Goal: Task Accomplishment & Management: Manage account settings

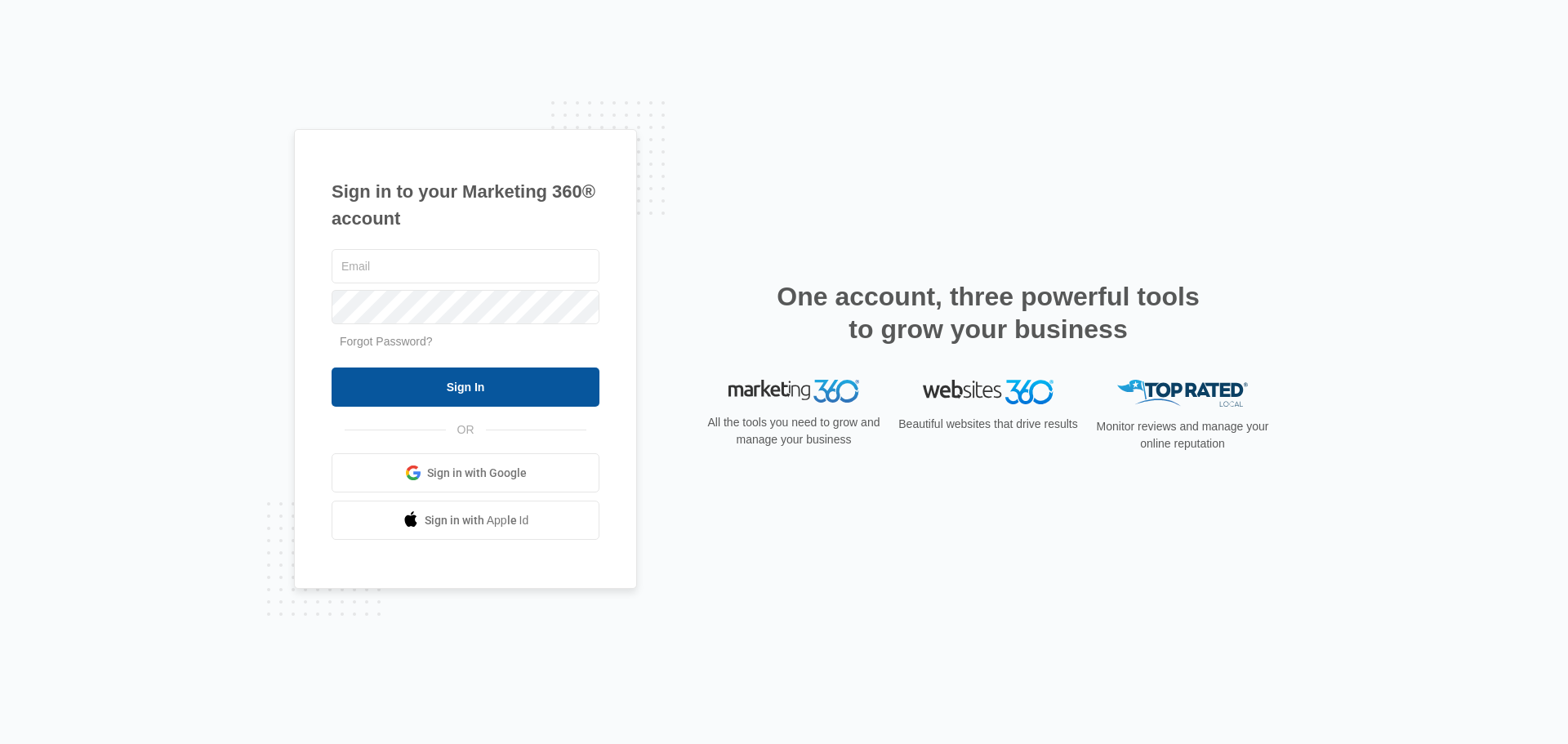
type input "[EMAIL_ADDRESS][DOMAIN_NAME]"
click at [502, 388] on input "Sign In" at bounding box center [465, 387] width 268 height 39
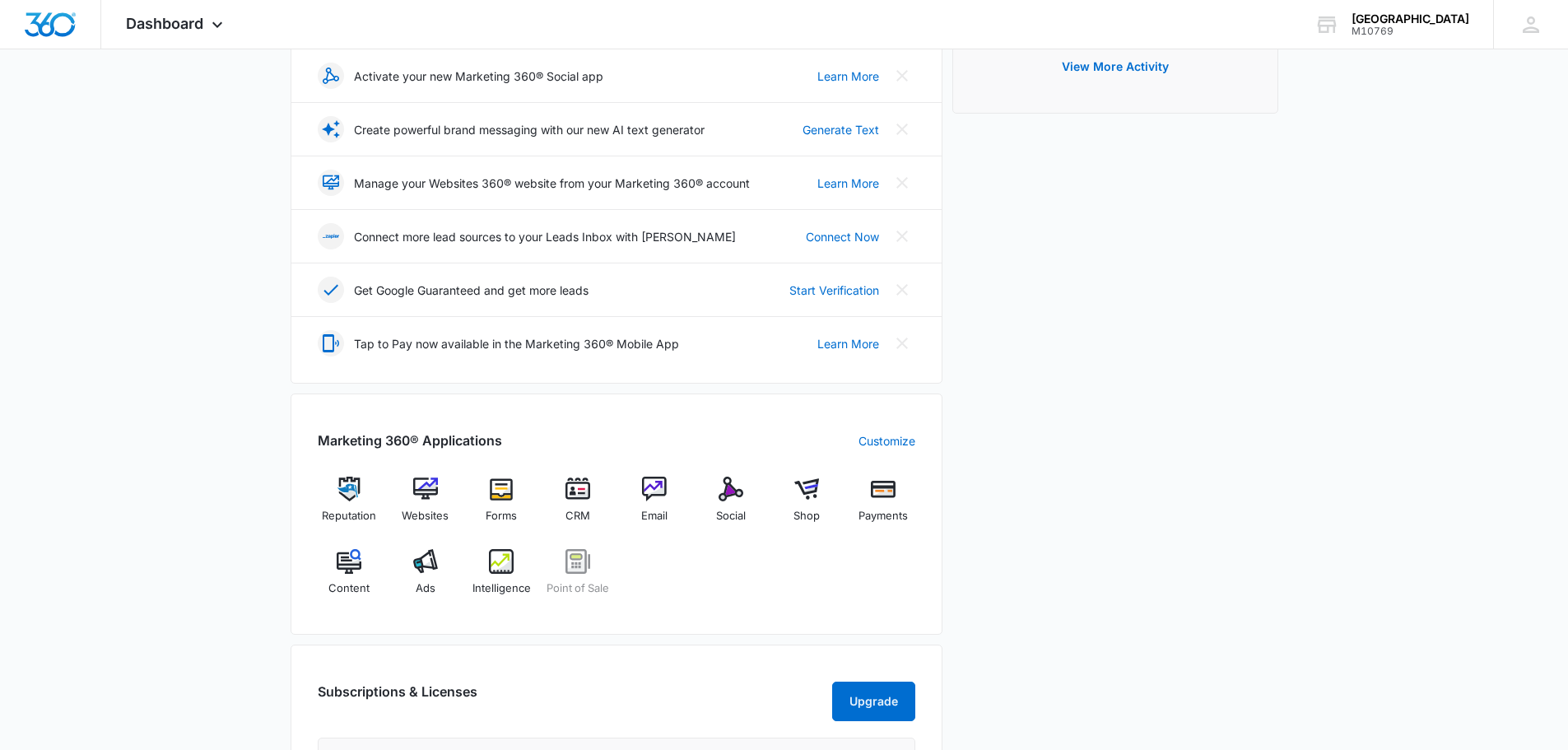
scroll to position [412, 0]
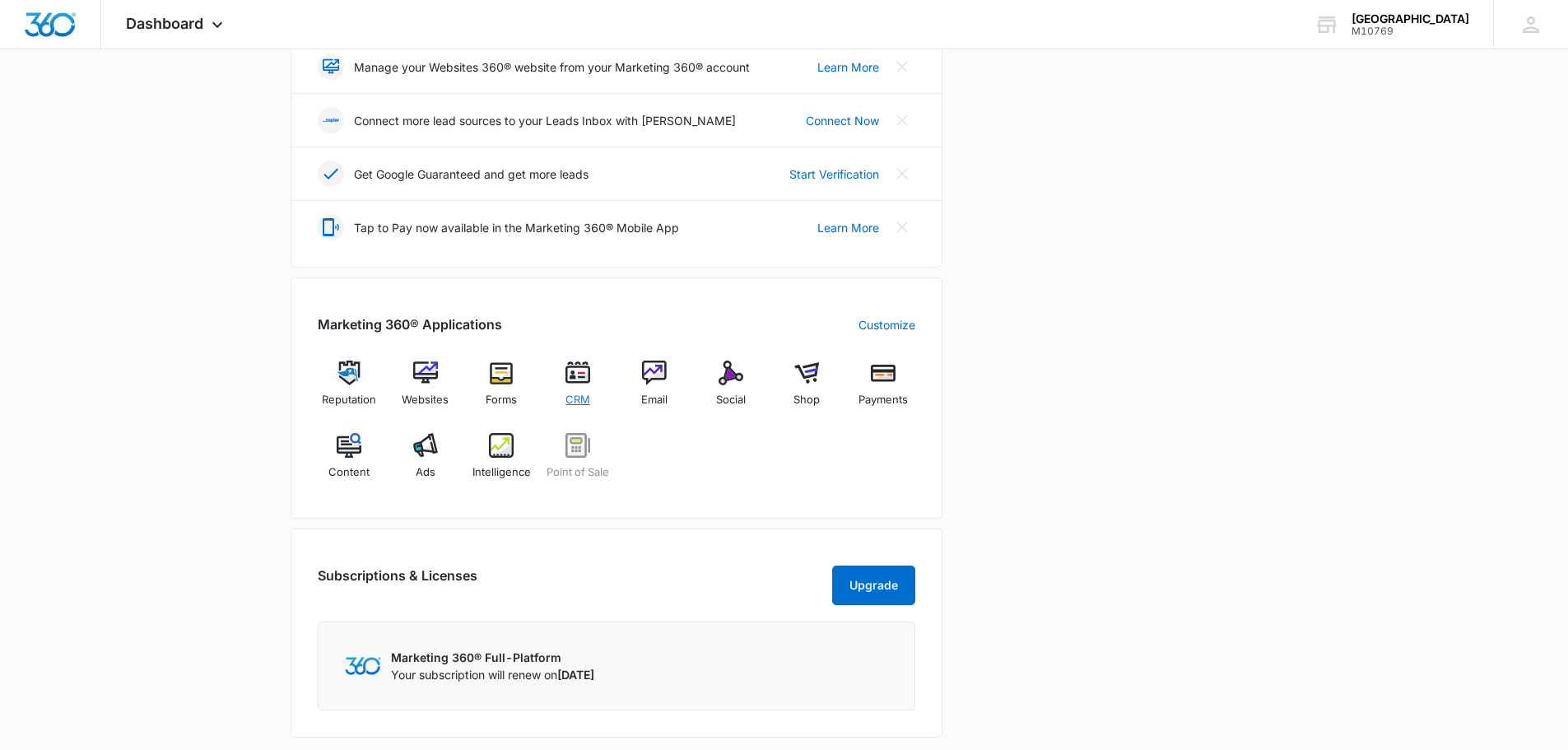
click at [583, 365] on img at bounding box center [577, 373] width 25 height 25
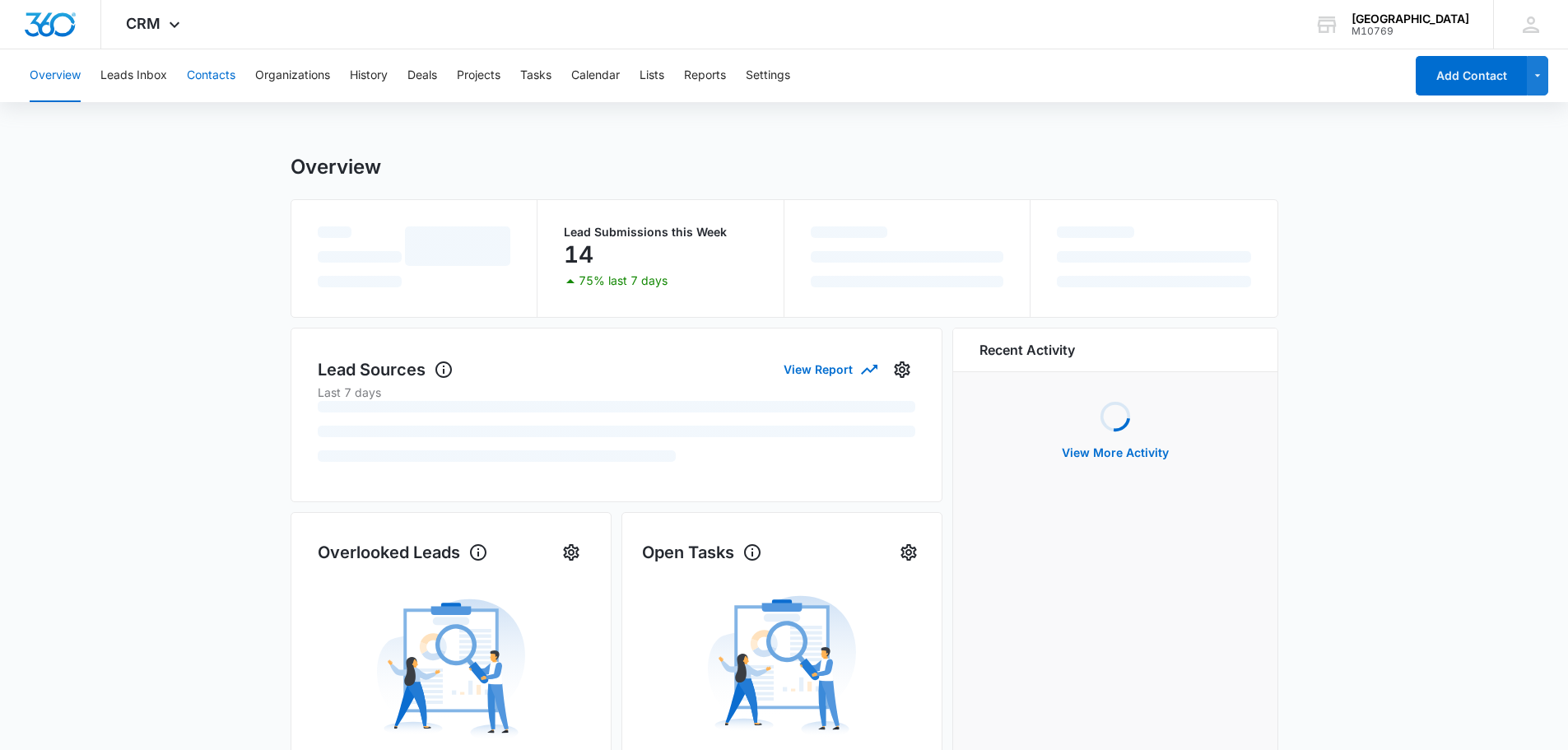
click at [211, 75] on button "Contacts" at bounding box center [211, 75] width 49 height 53
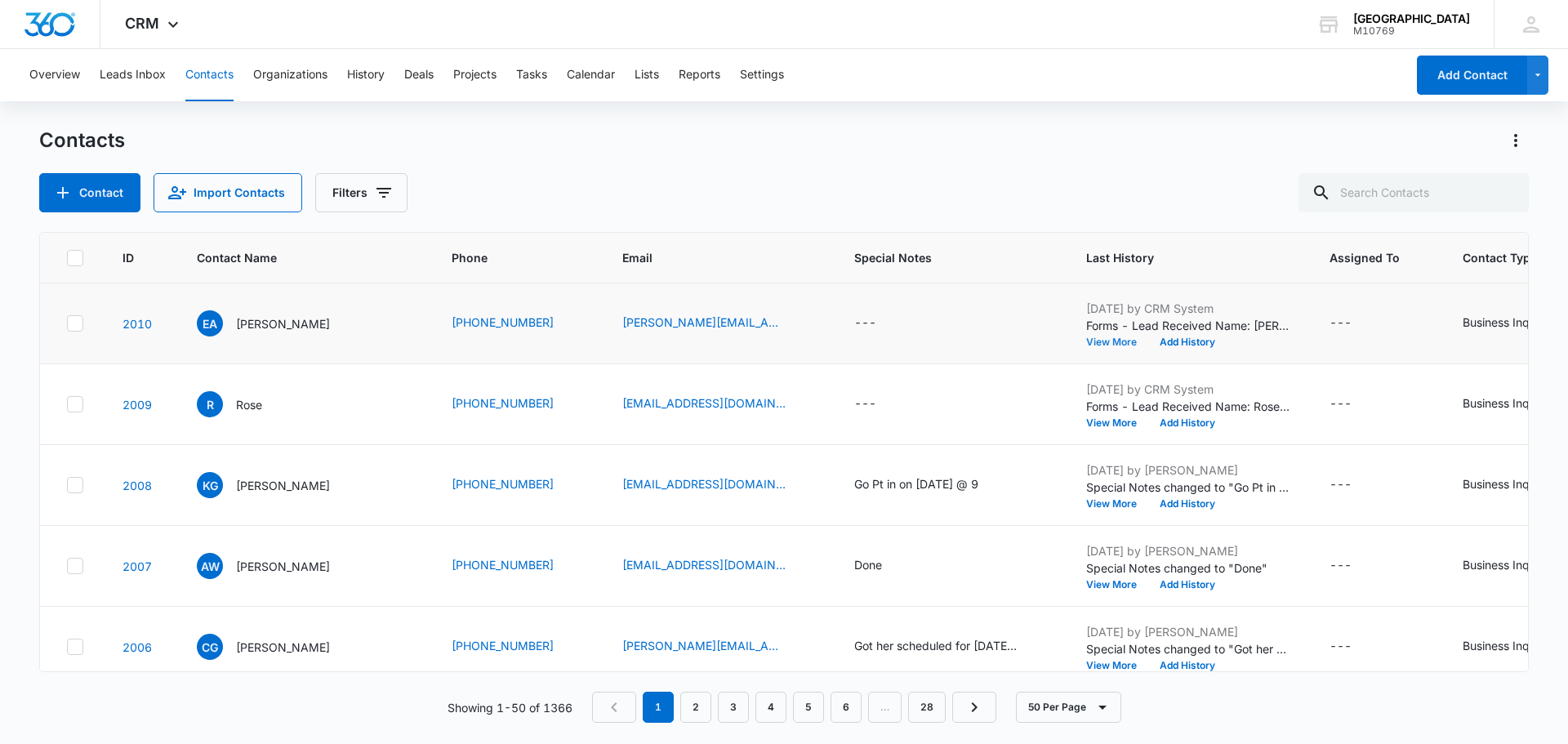
click at [1101, 337] on button "View More" at bounding box center [1116, 342] width 62 height 10
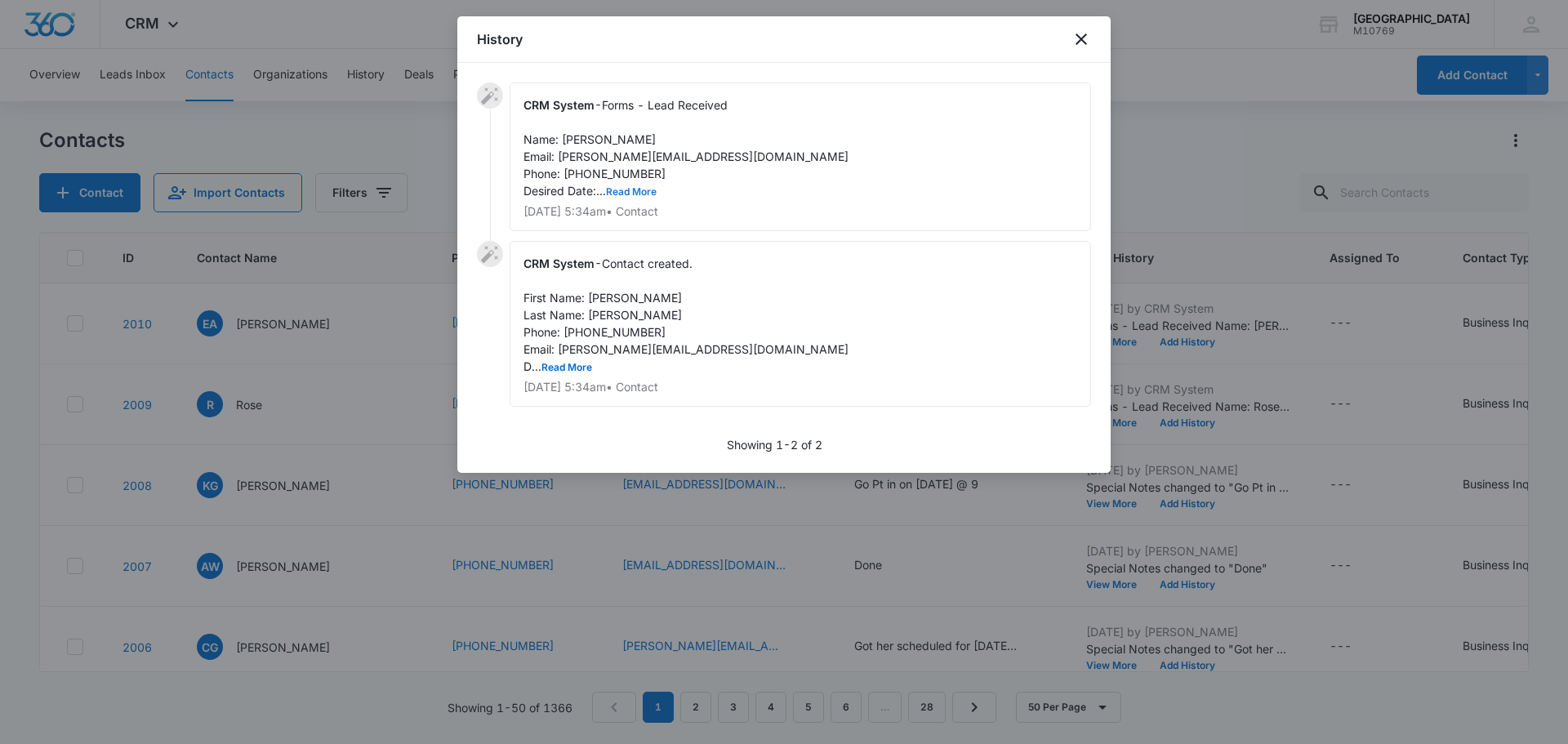
click at [624, 190] on button "Read More" at bounding box center [632, 192] width 51 height 10
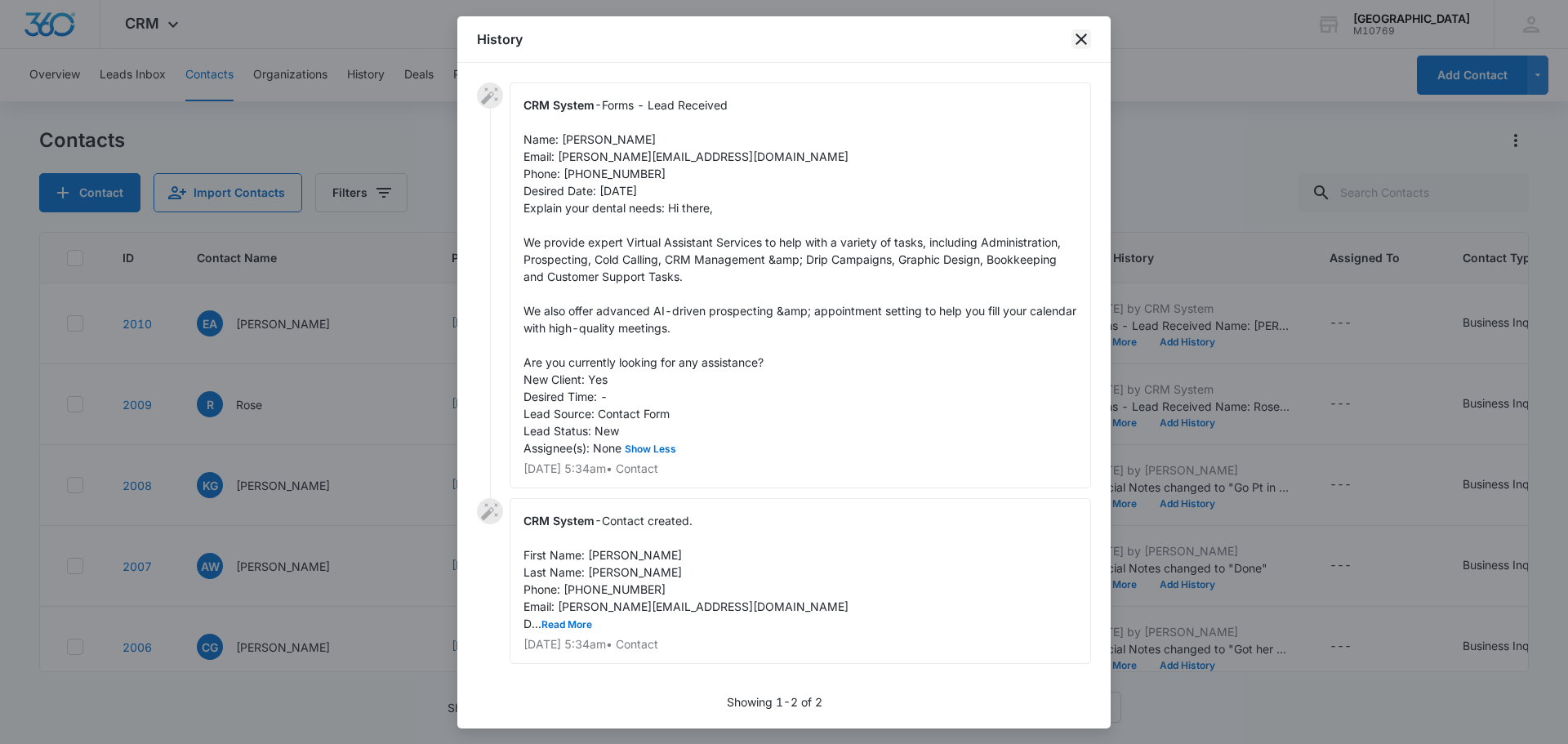
click at [1078, 32] on icon "close" at bounding box center [1081, 39] width 20 height 20
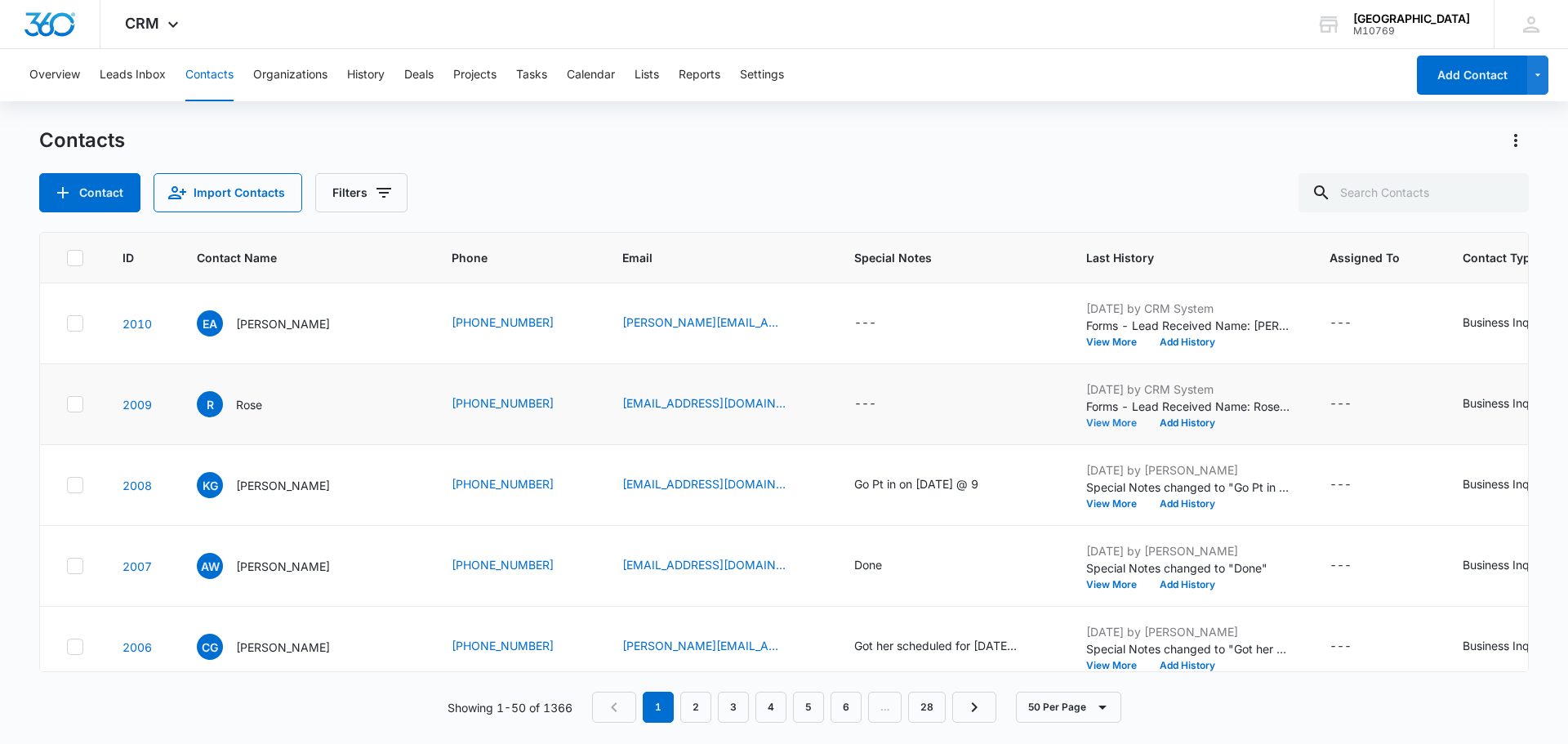
click at [1094, 419] on button "View More" at bounding box center [1116, 423] width 62 height 10
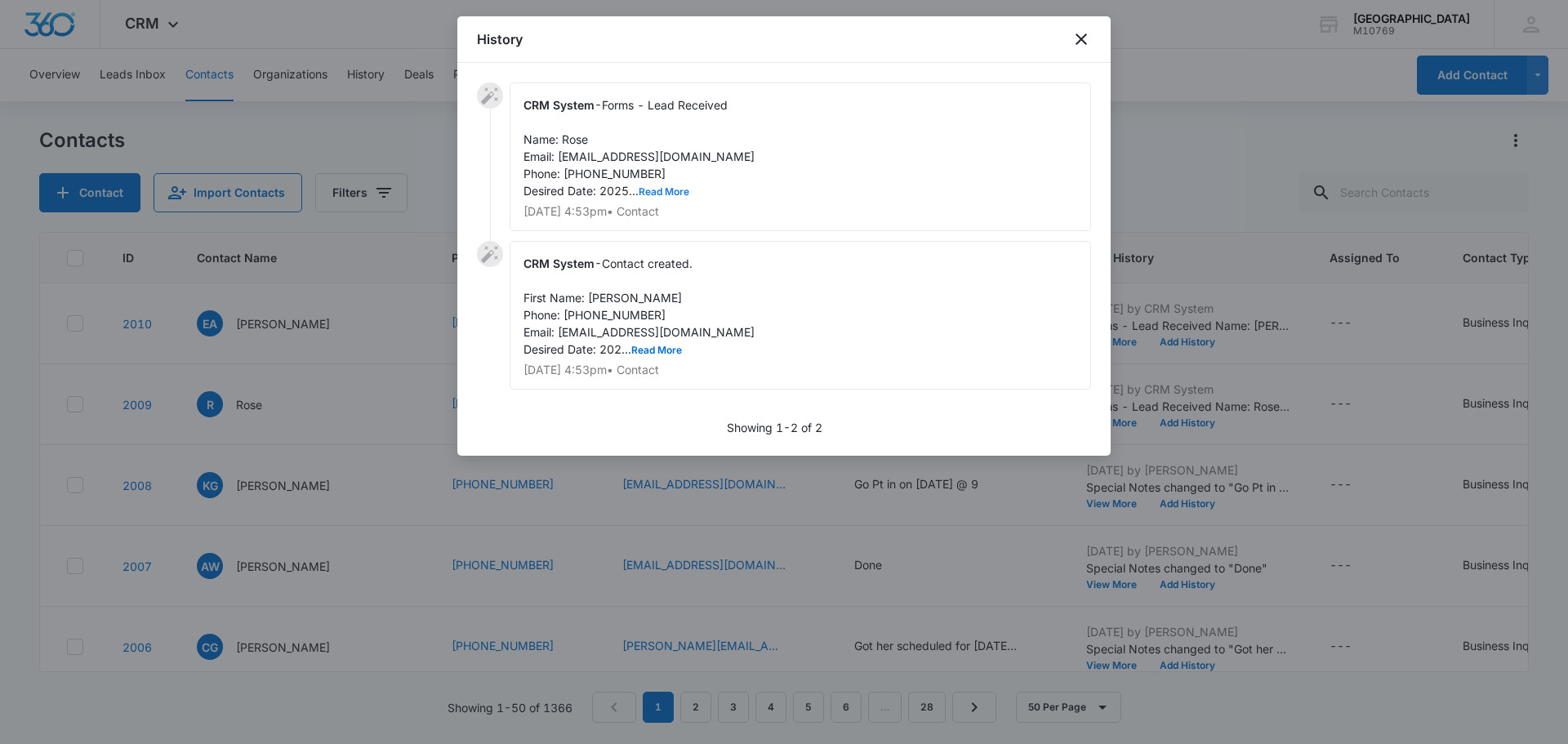
click at [662, 196] on button "Read More" at bounding box center [664, 192] width 51 height 10
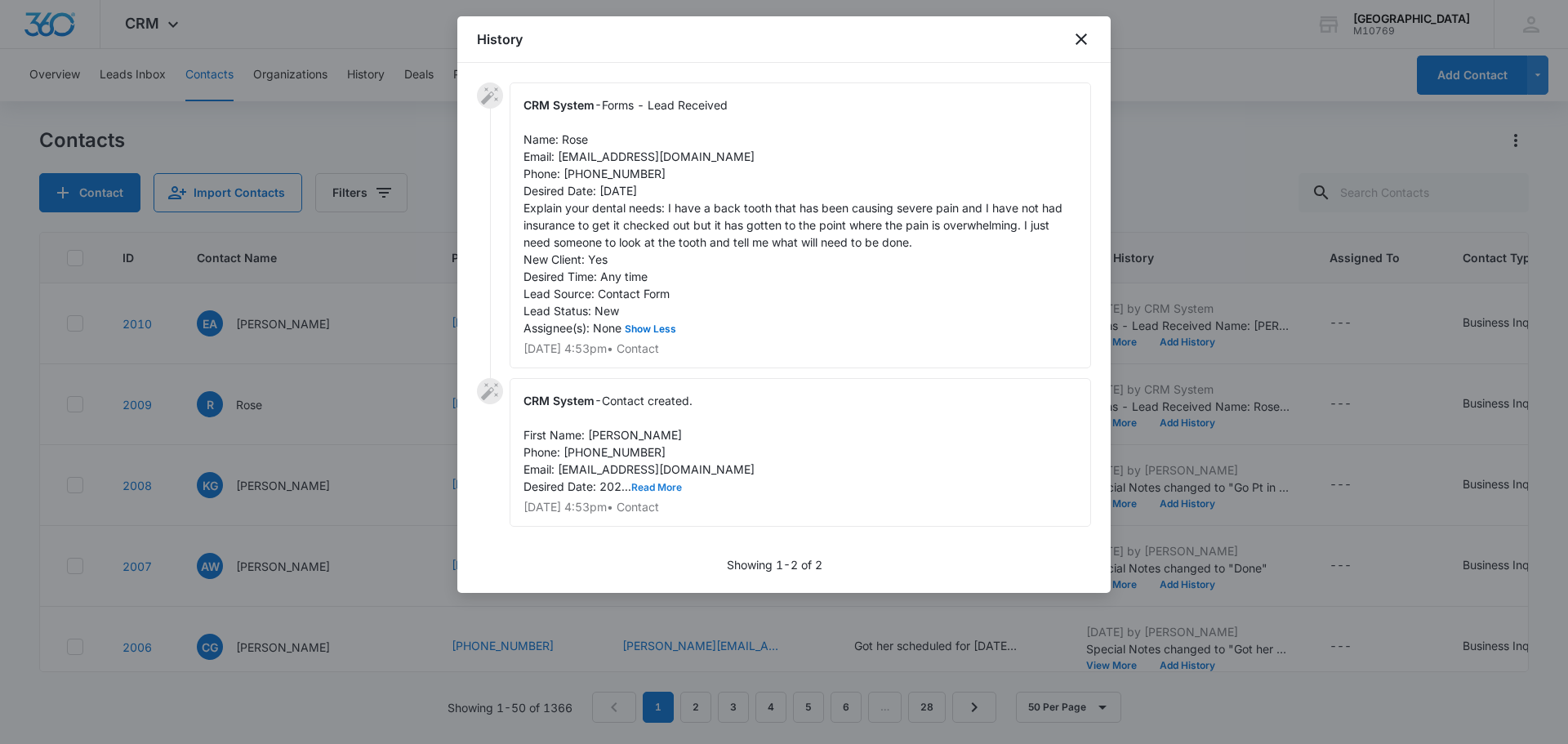
click at [656, 486] on button "Read More" at bounding box center [656, 487] width 51 height 10
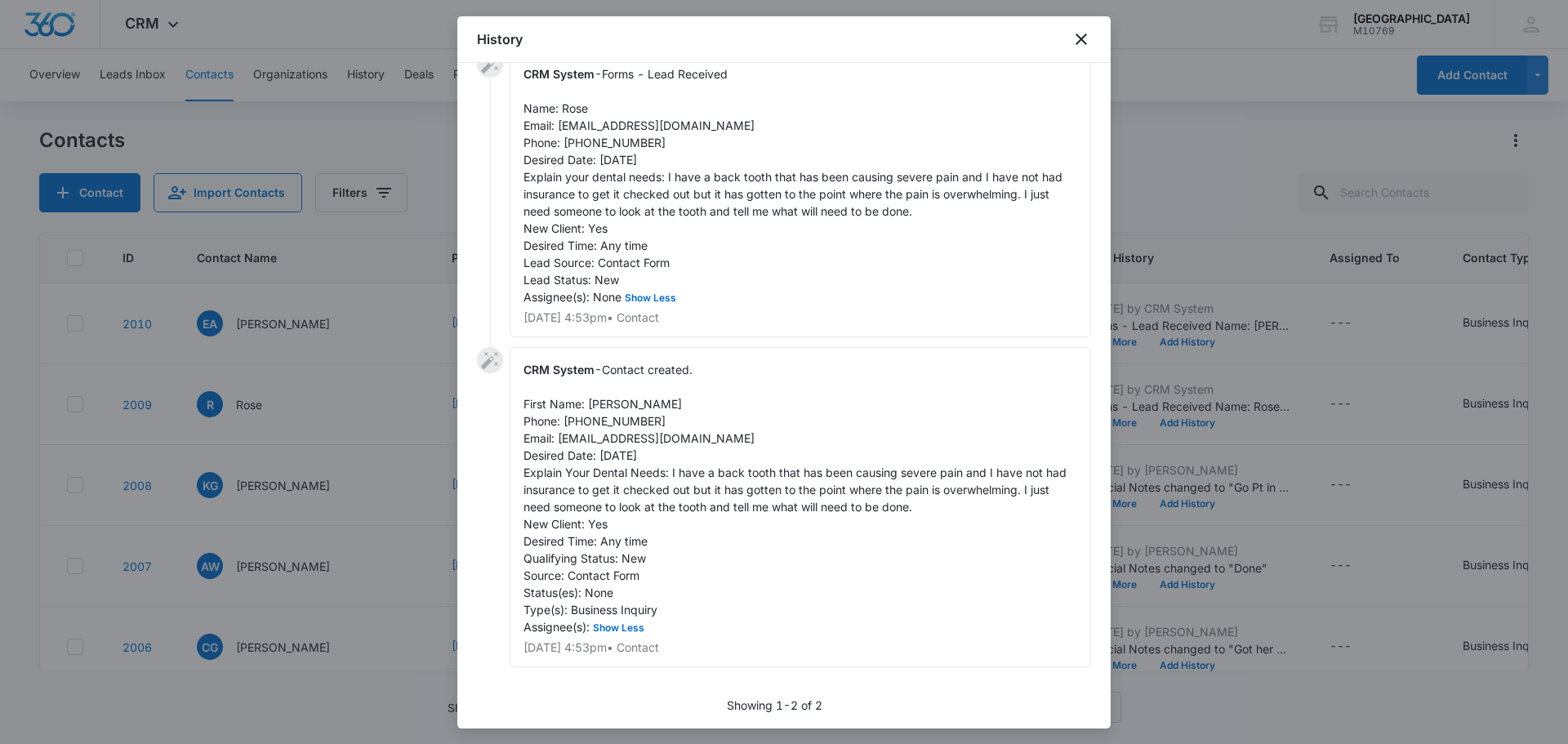
scroll to position [36, 0]
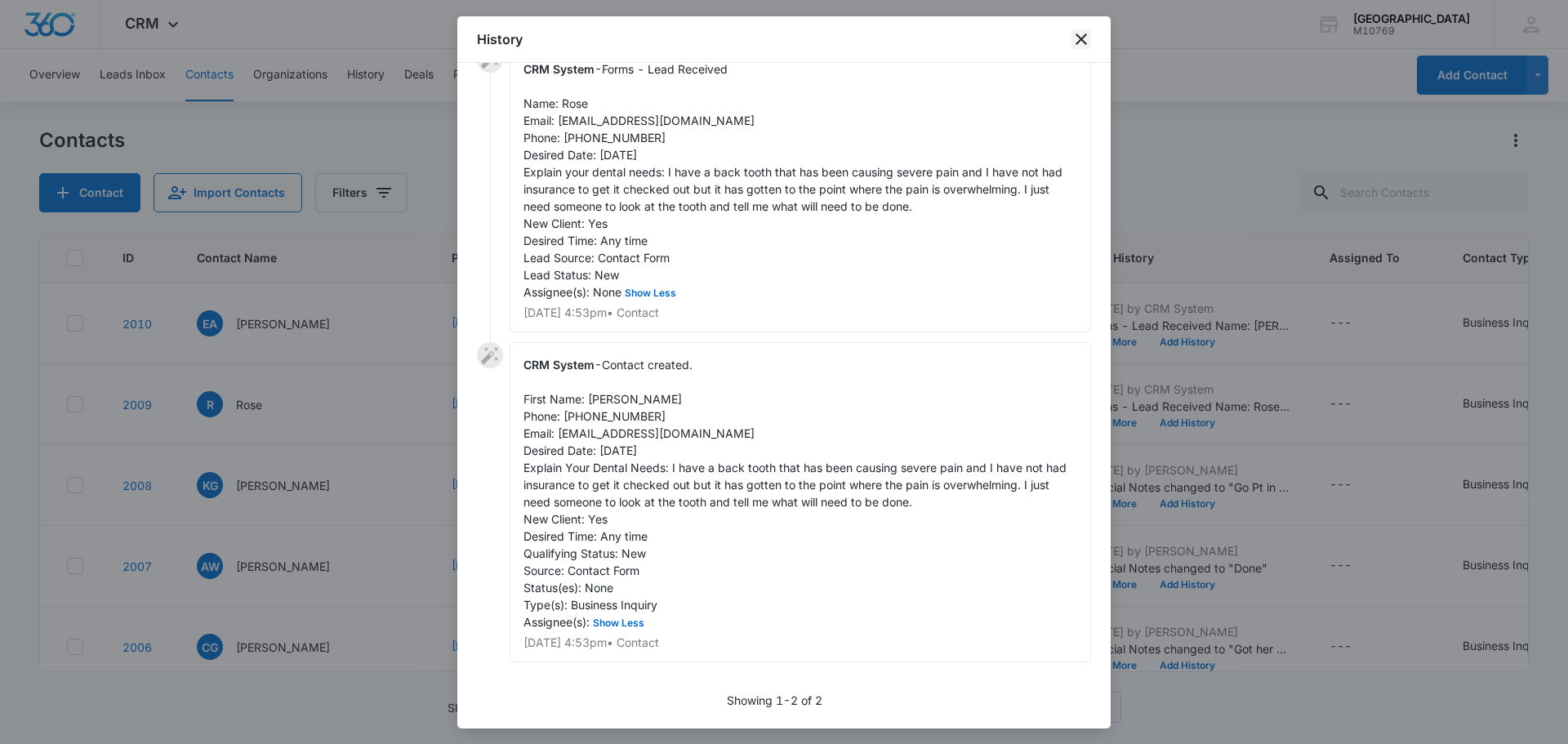
click at [1090, 29] on icon "close" at bounding box center [1081, 39] width 20 height 20
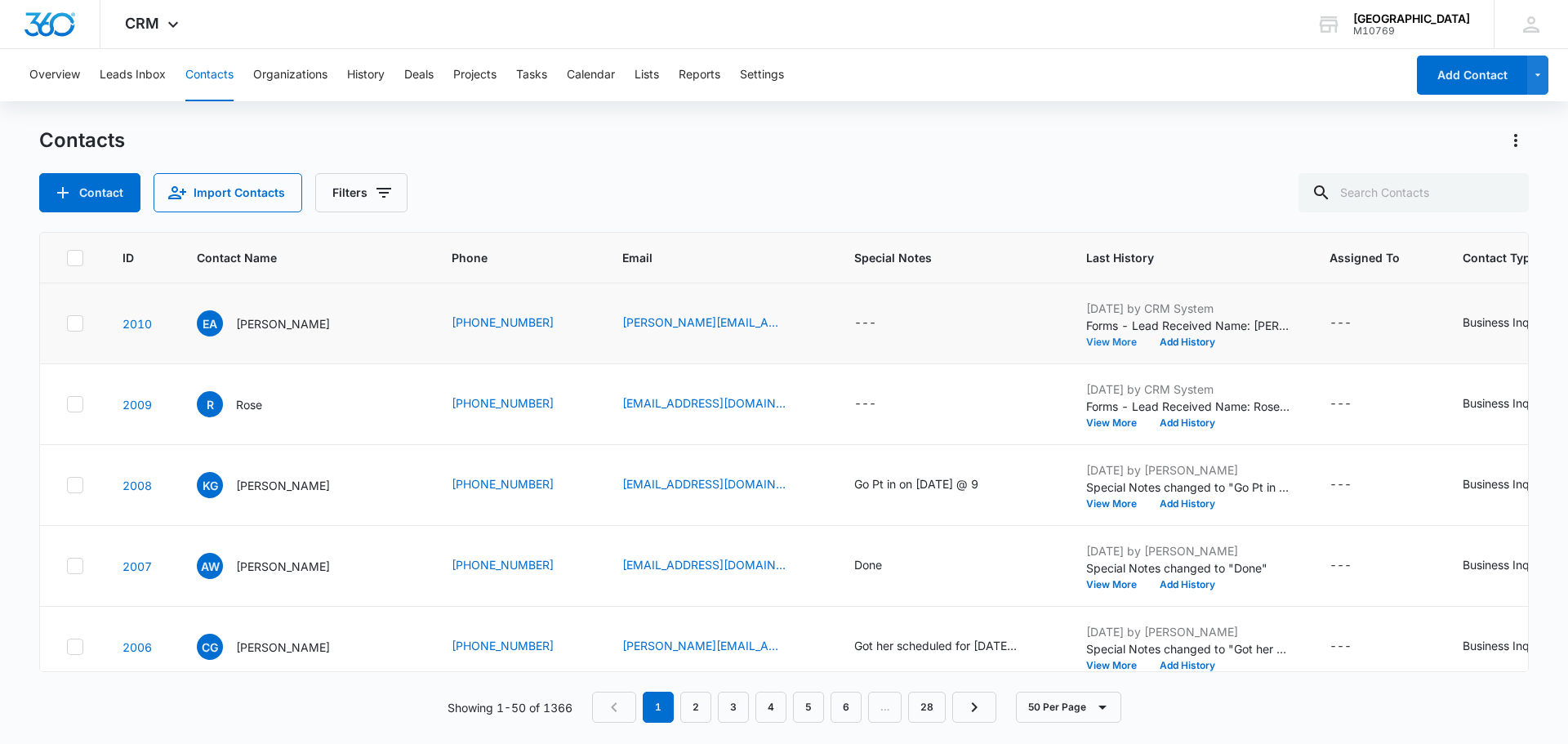
click at [1119, 338] on button "View More" at bounding box center [1116, 342] width 62 height 10
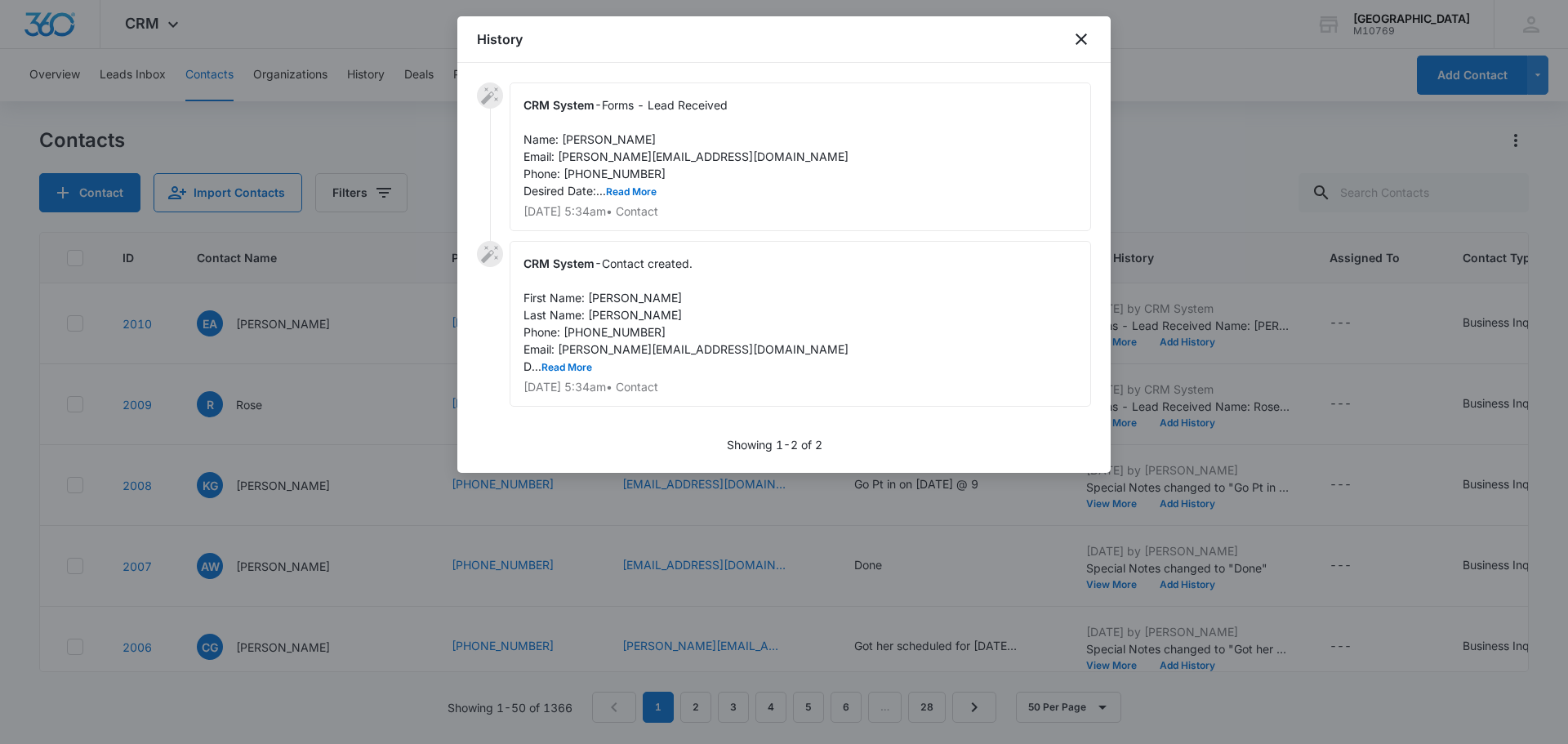
click at [611, 185] on span "Forms - Lead Received Name: Emily Allison Email: emily@vas4hire.com Phone: 2168…" at bounding box center [686, 147] width 325 height 99
click at [612, 194] on button "Read More" at bounding box center [632, 192] width 51 height 10
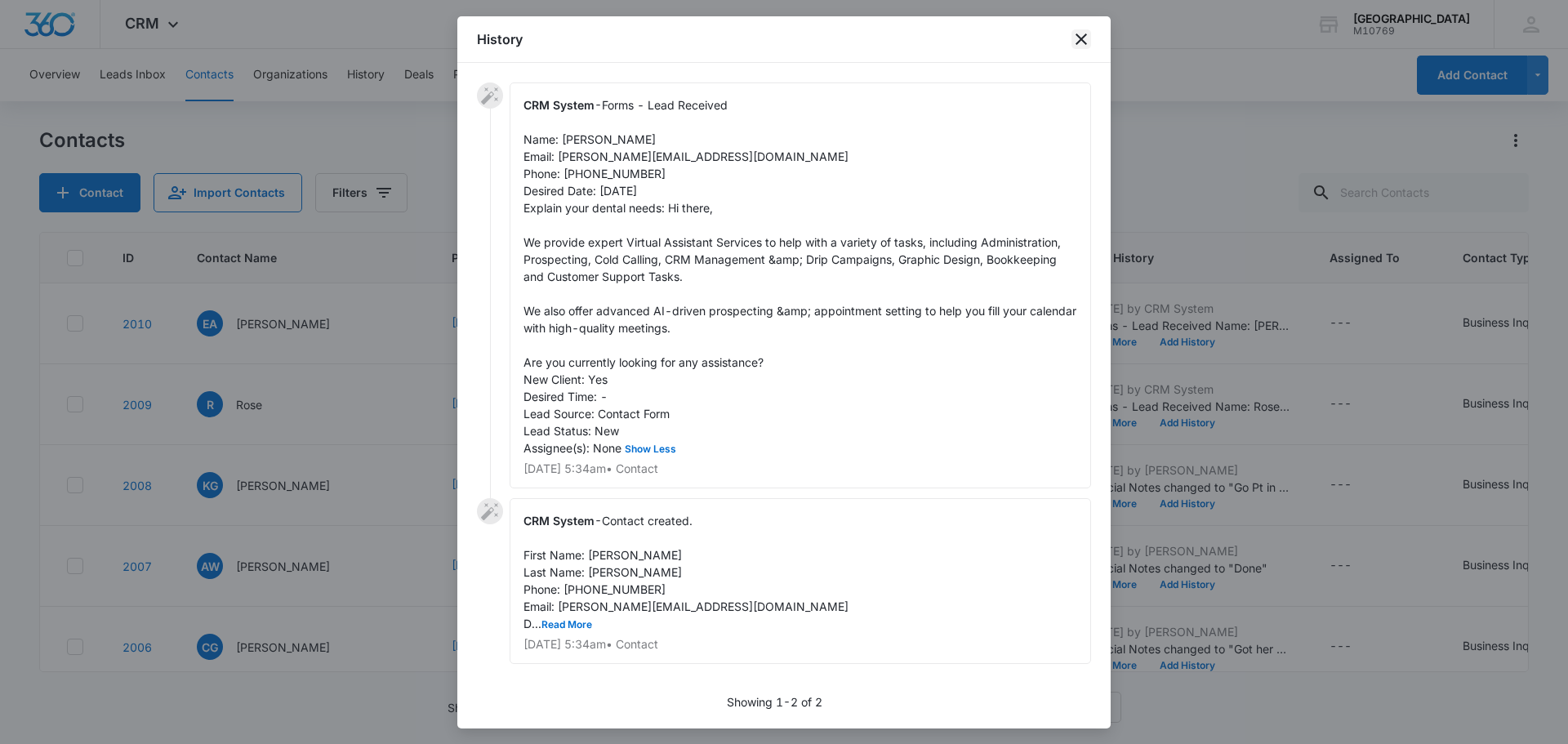
click at [1085, 38] on icon "close" at bounding box center [1081, 39] width 20 height 20
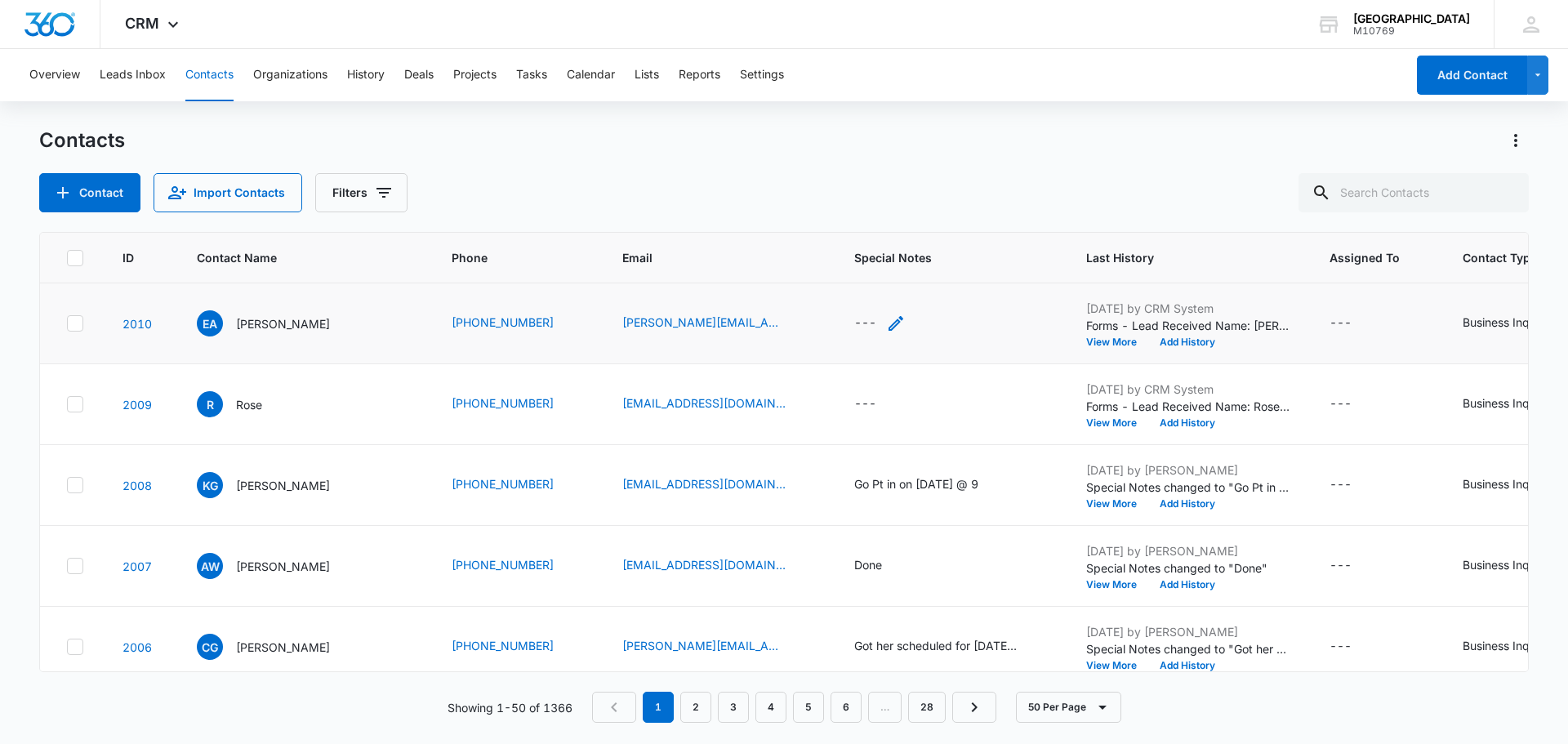
click at [865, 316] on div "---" at bounding box center [865, 323] width 22 height 20
click at [876, 193] on textarea "Special Notes" at bounding box center [879, 192] width 194 height 93
type textarea "s"
type textarea "Sales"
click at [928, 283] on button "Save" at bounding box center [952, 270] width 48 height 31
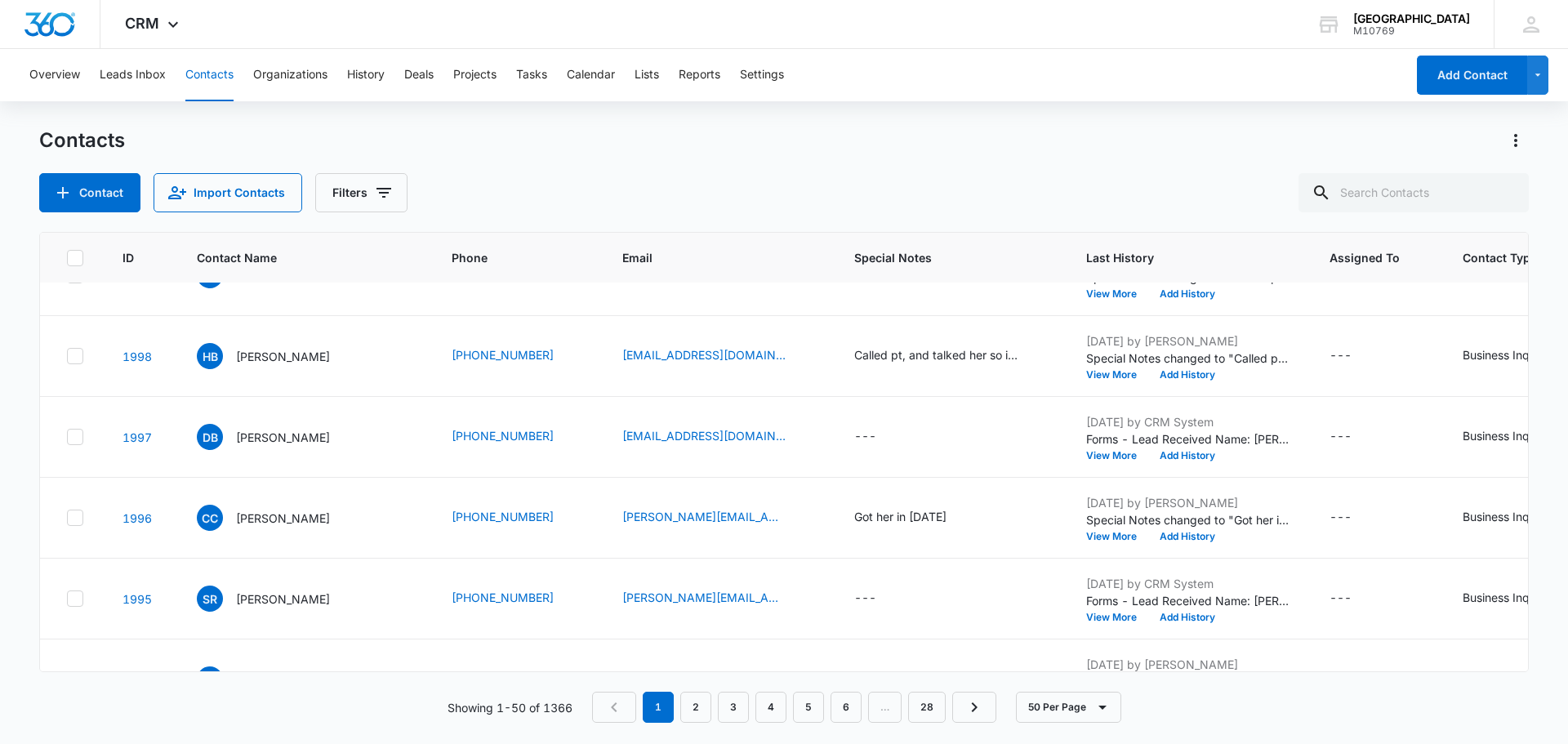
scroll to position [980, 0]
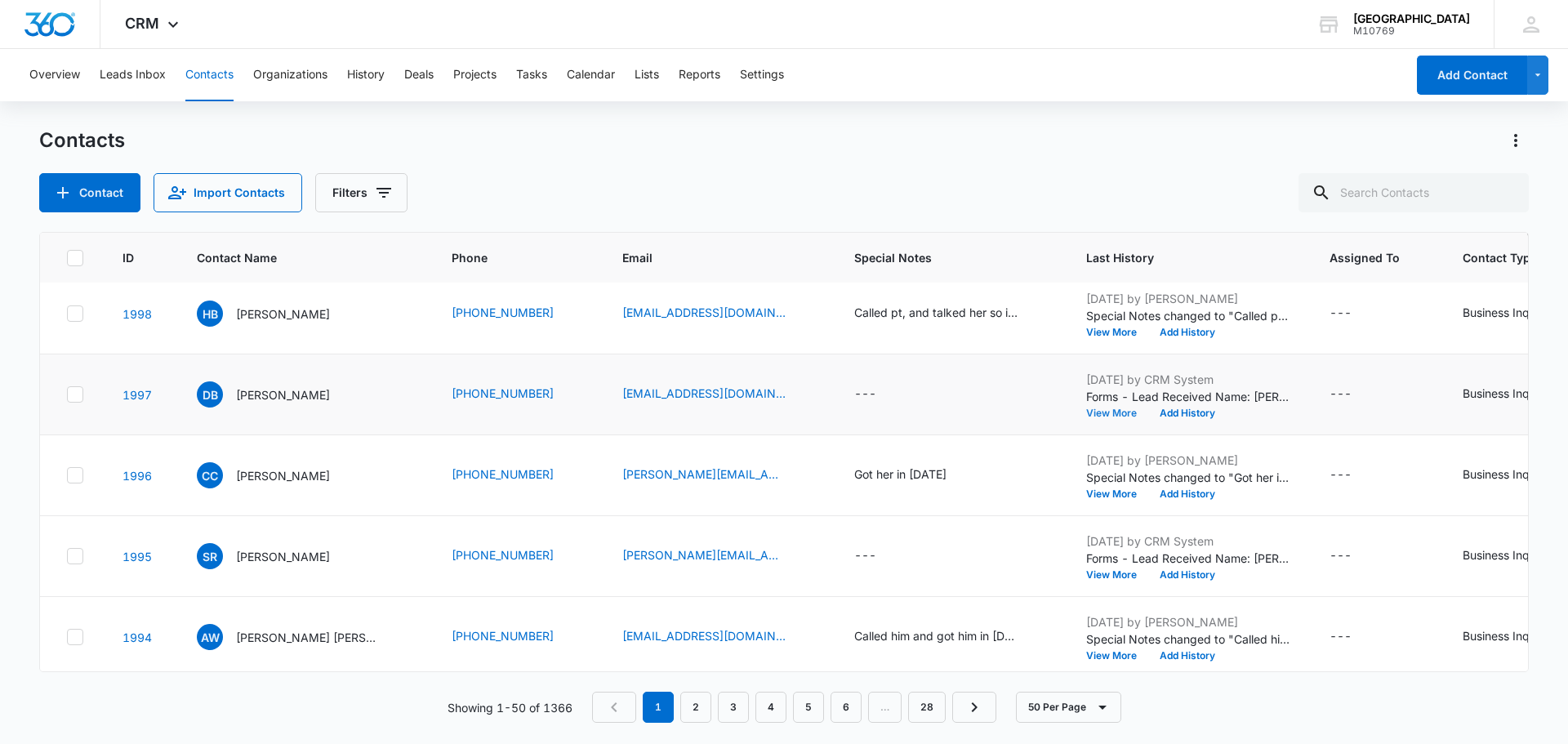
click at [1099, 416] on button "View More" at bounding box center [1116, 414] width 62 height 10
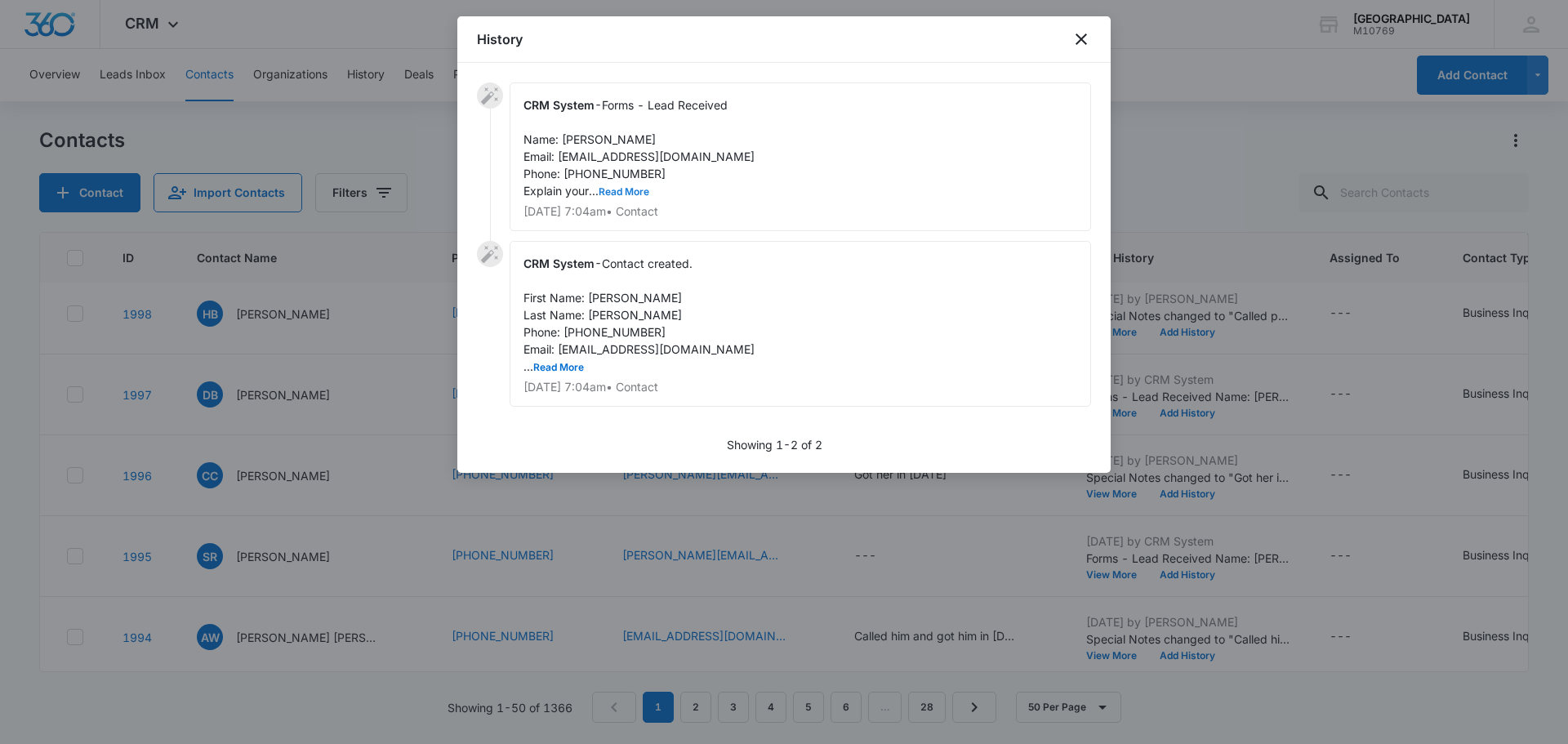
click at [616, 188] on button "Read More" at bounding box center [624, 192] width 51 height 10
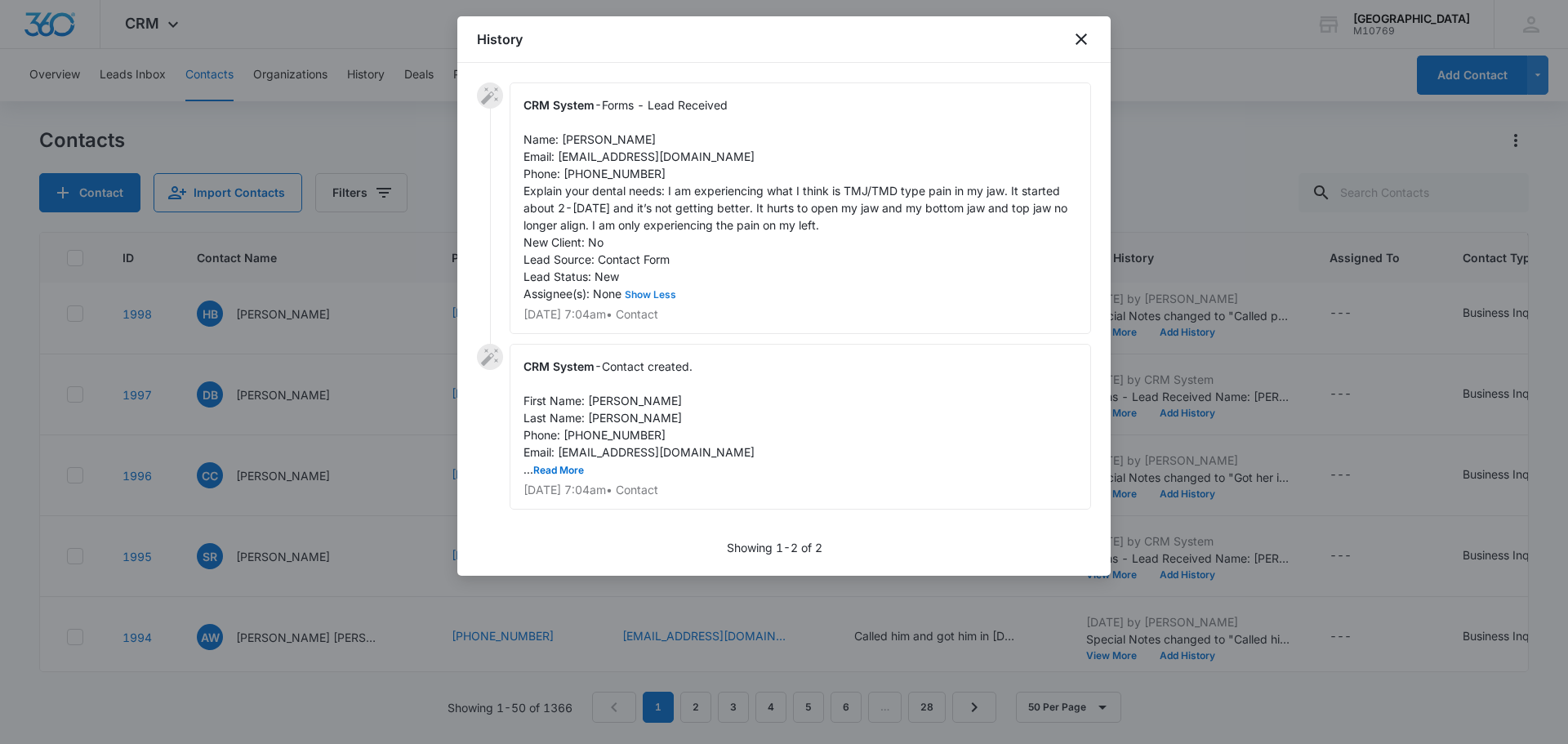
click at [621, 290] on button "Show Less" at bounding box center [649, 295] width 58 height 10
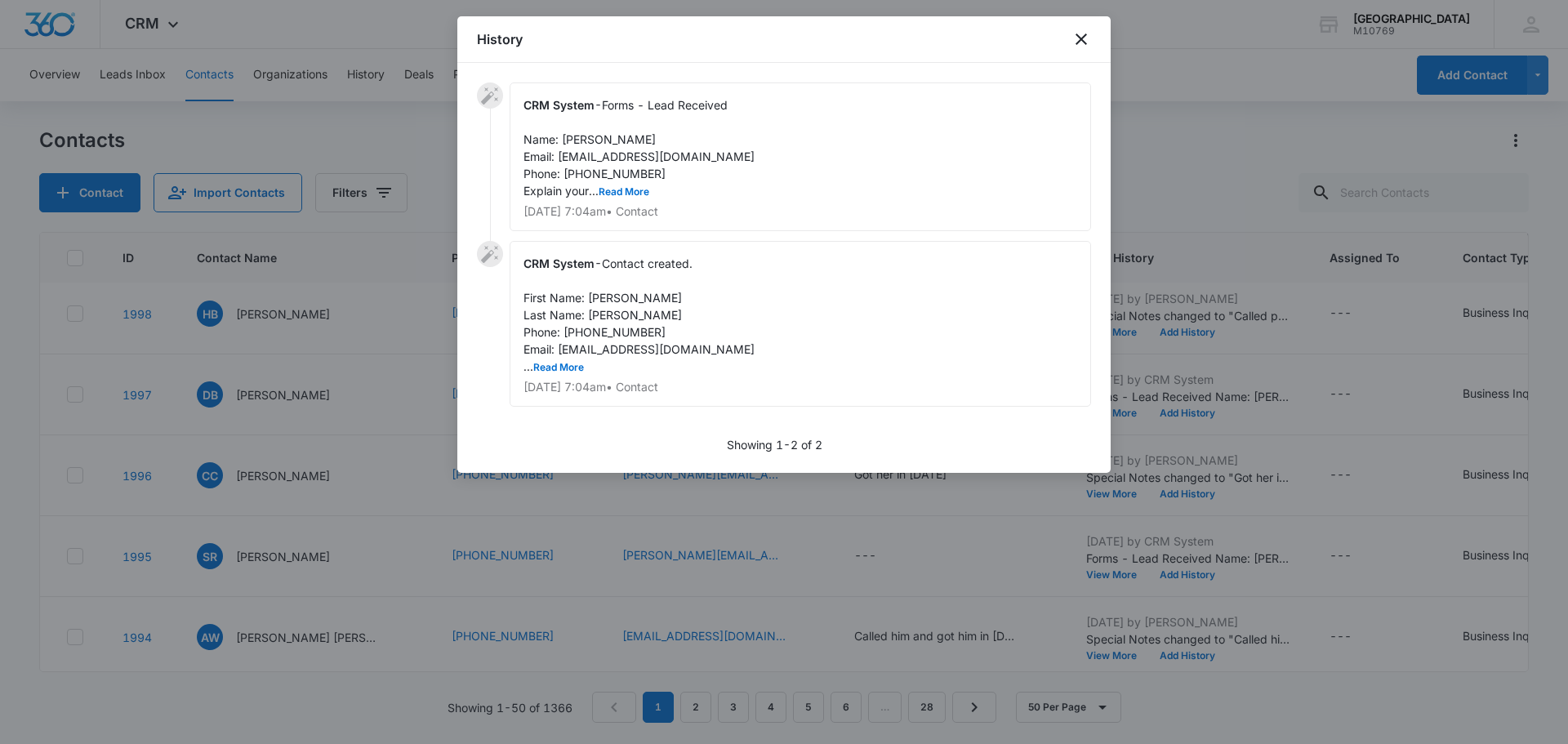
click at [1092, 36] on div "History" at bounding box center [783, 39] width 653 height 46
click at [1078, 40] on icon "close" at bounding box center [1081, 39] width 20 height 20
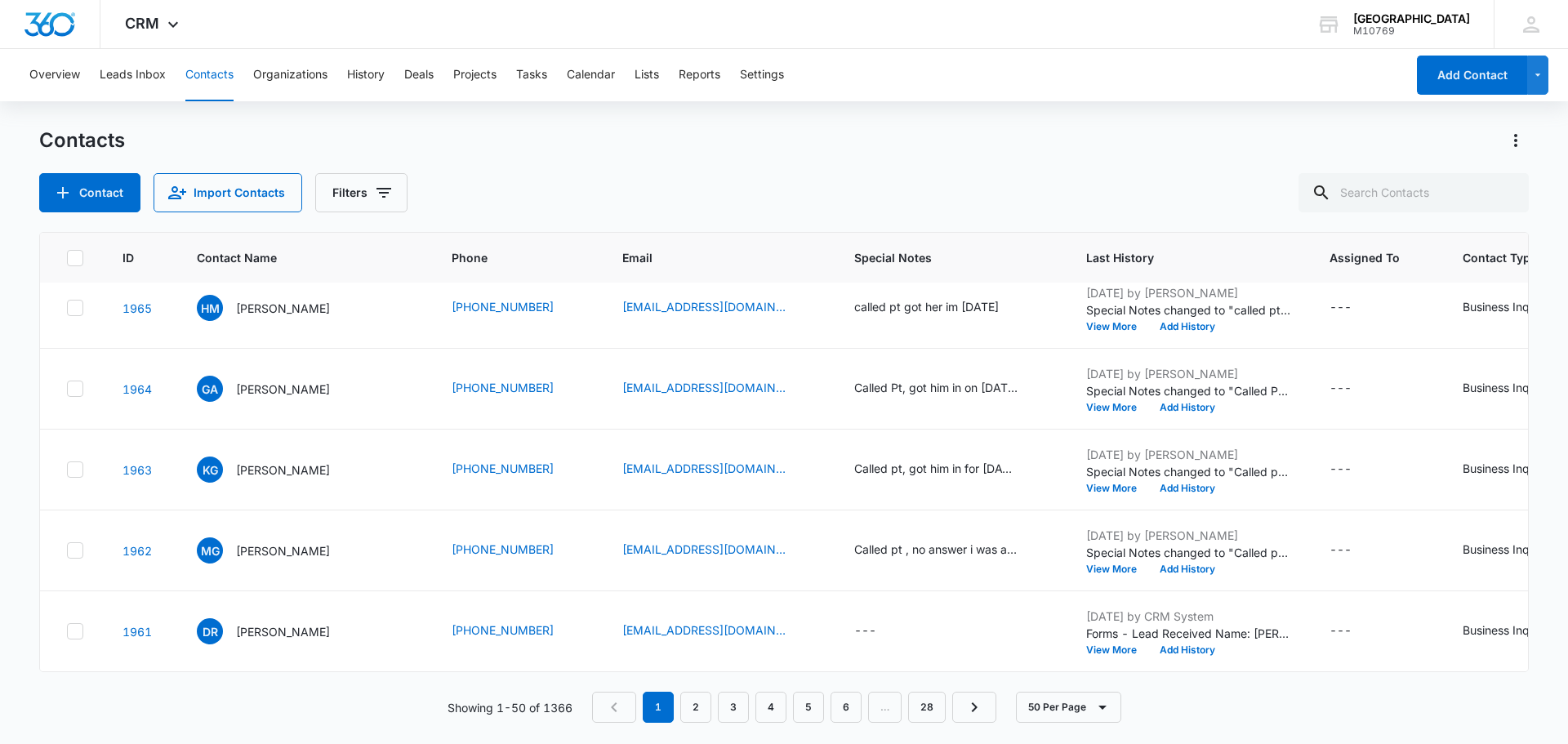
scroll to position [3667, 0]
click at [1094, 646] on button "View More" at bounding box center [1116, 651] width 62 height 10
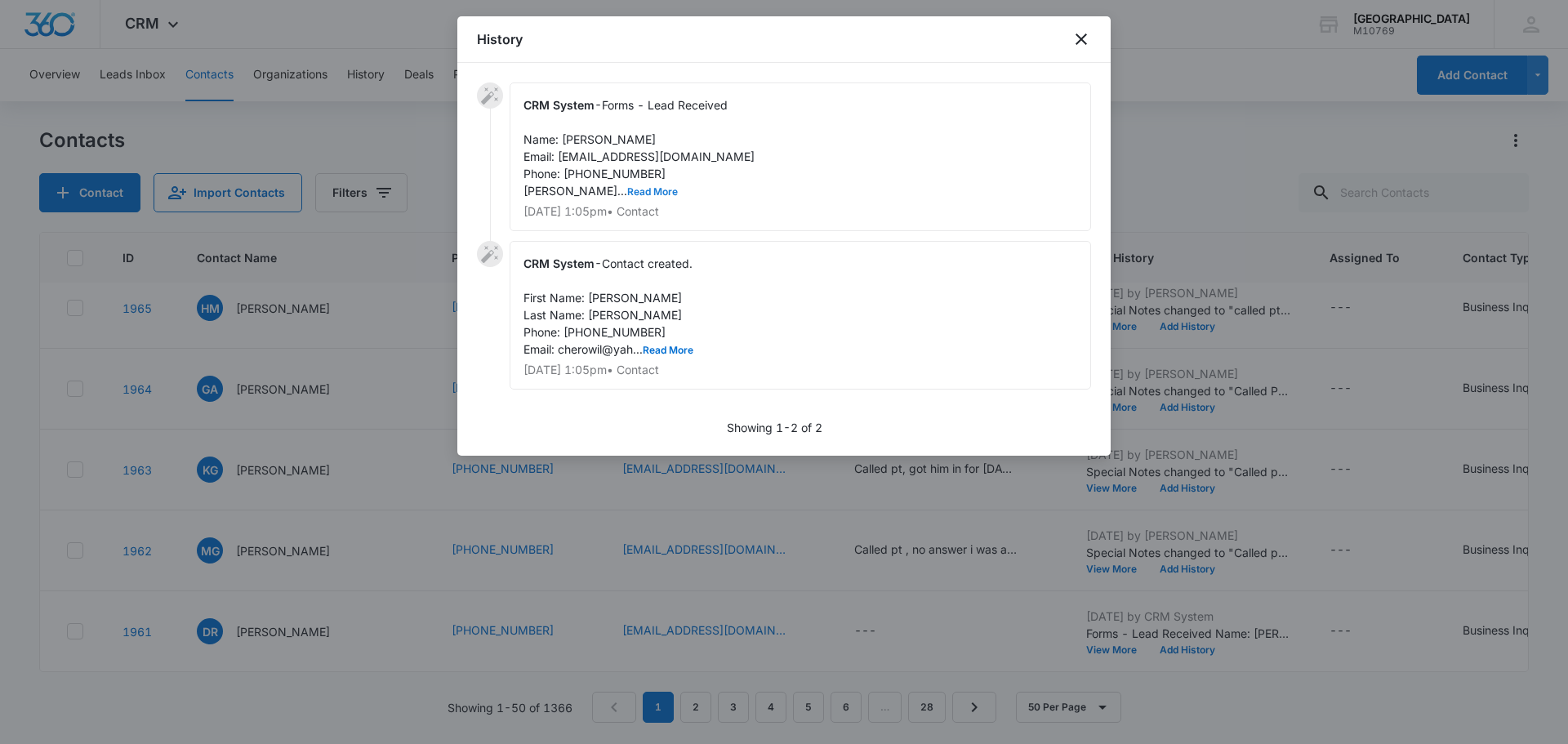
click at [627, 190] on button "Read More" at bounding box center [652, 192] width 51 height 10
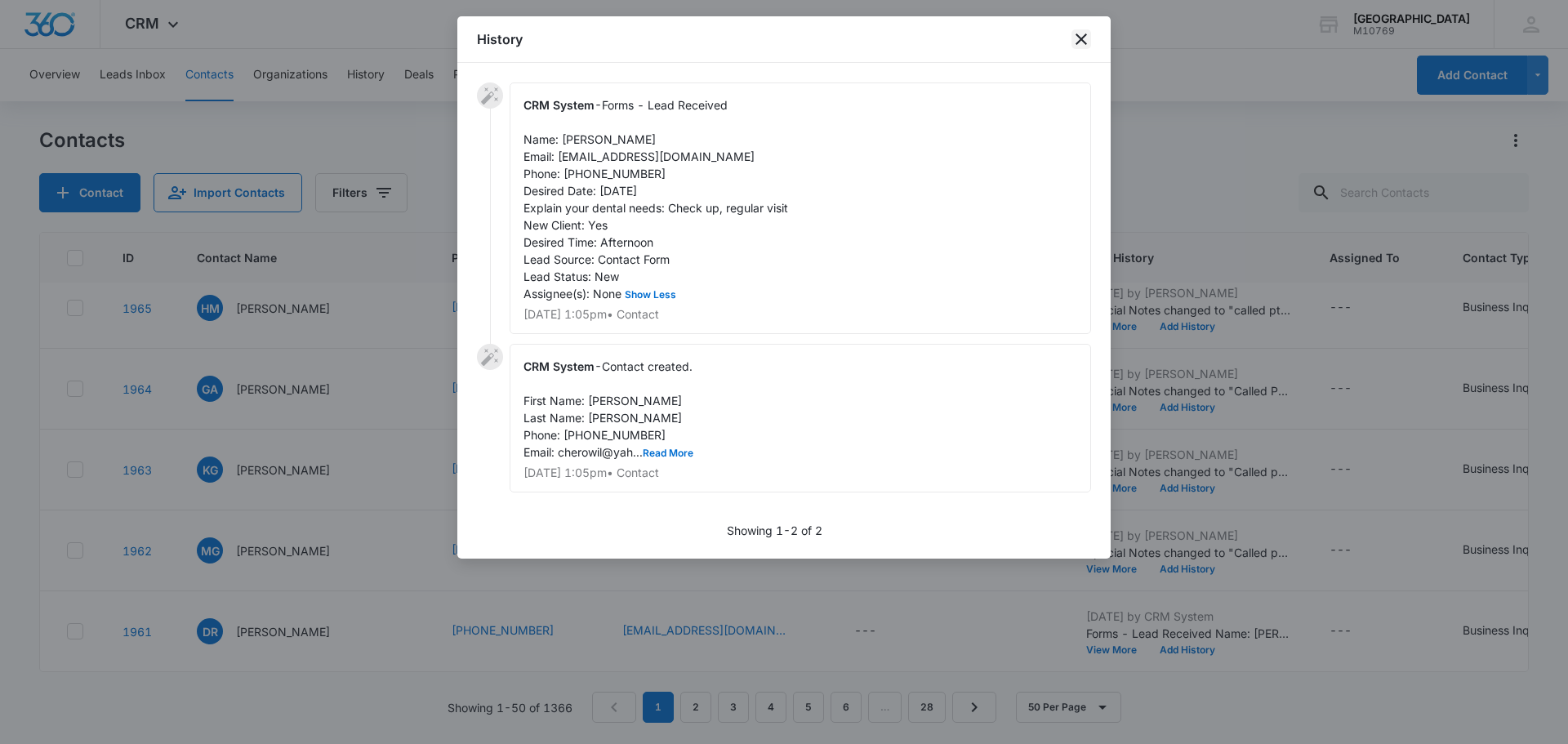
click at [1085, 41] on icon "close" at bounding box center [1081, 39] width 20 height 20
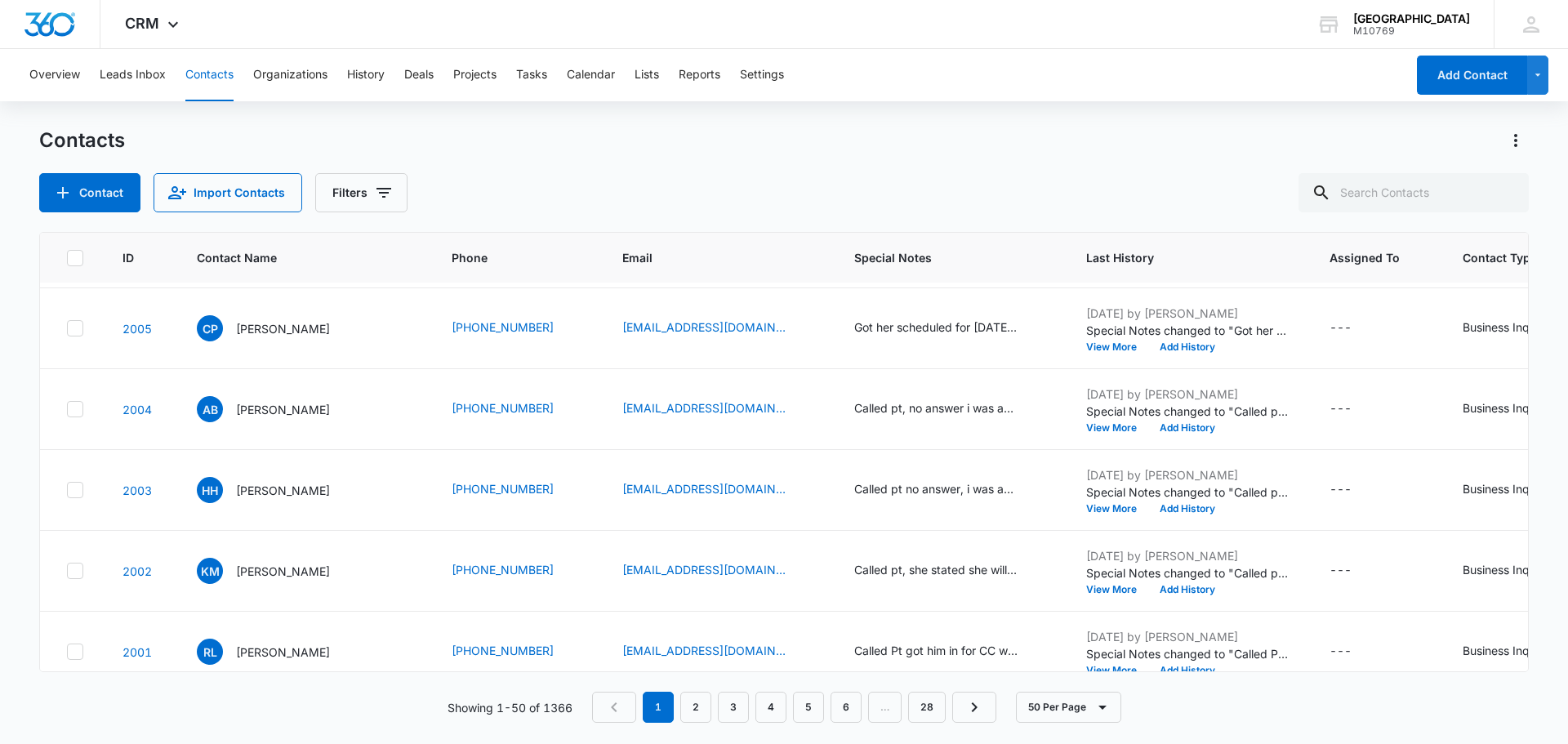
scroll to position [0, 0]
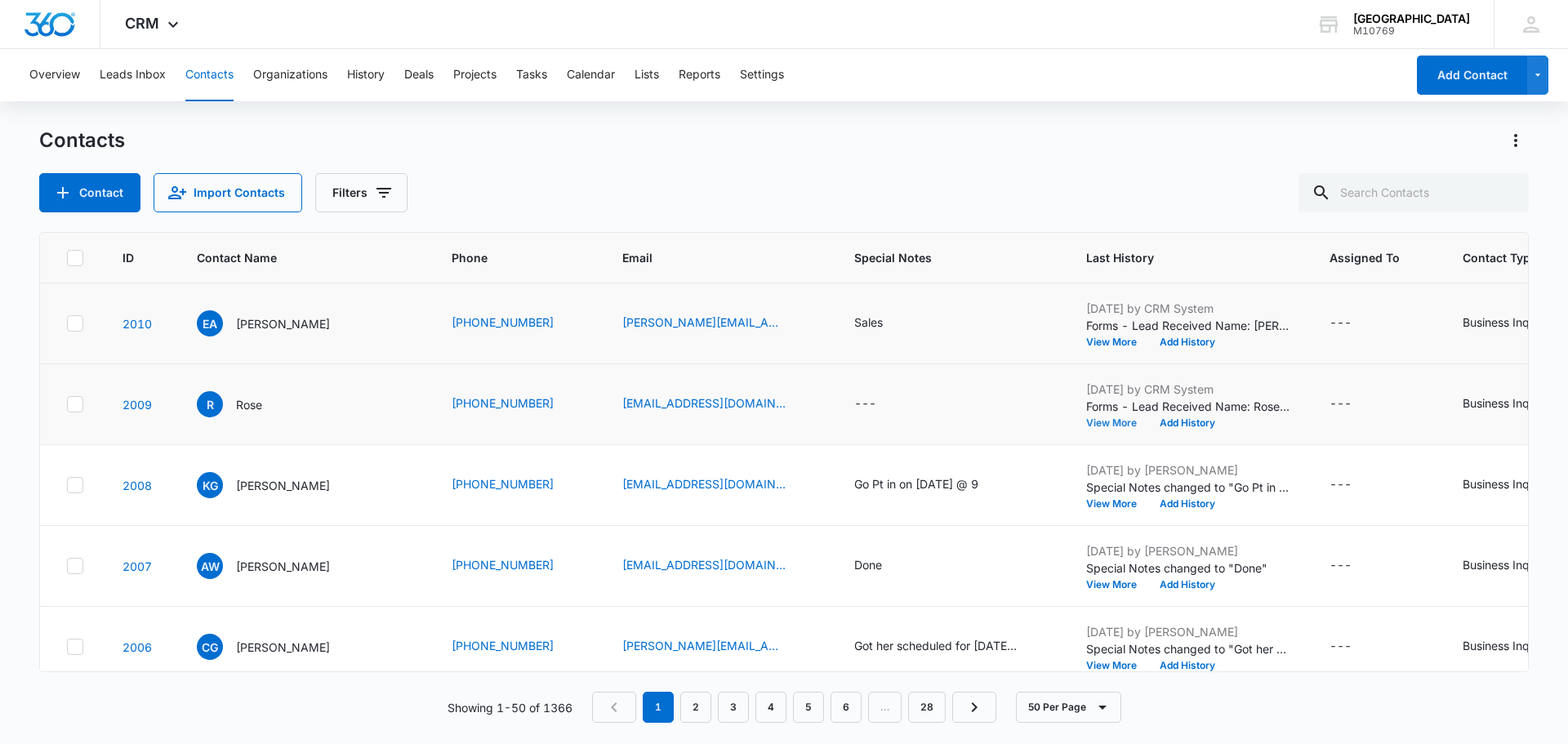
click at [1086, 423] on button "View More" at bounding box center [1116, 423] width 62 height 10
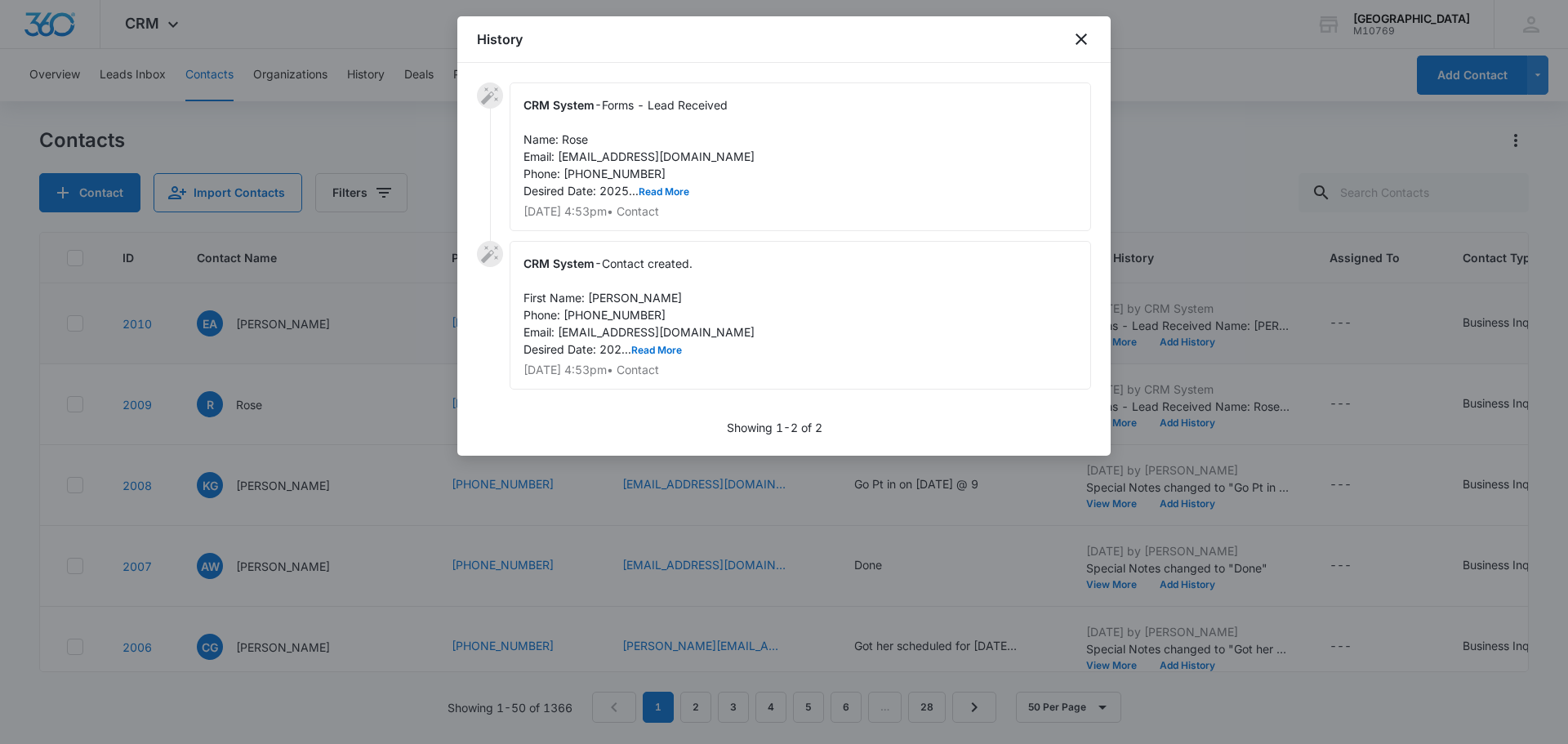
click at [653, 200] on div "CRM System - Forms - Lead Received Name: Rose Email: crunchyBoi12@gmail.com Pho…" at bounding box center [801, 156] width 582 height 148
click at [660, 198] on div "CRM System - Forms - Lead Received Name: Rose Email: crunchyBoi12@gmail.com Pho…" at bounding box center [801, 156] width 582 height 148
click at [664, 196] on button "Read More" at bounding box center [664, 192] width 51 height 10
